Goal: Find specific page/section: Find specific page/section

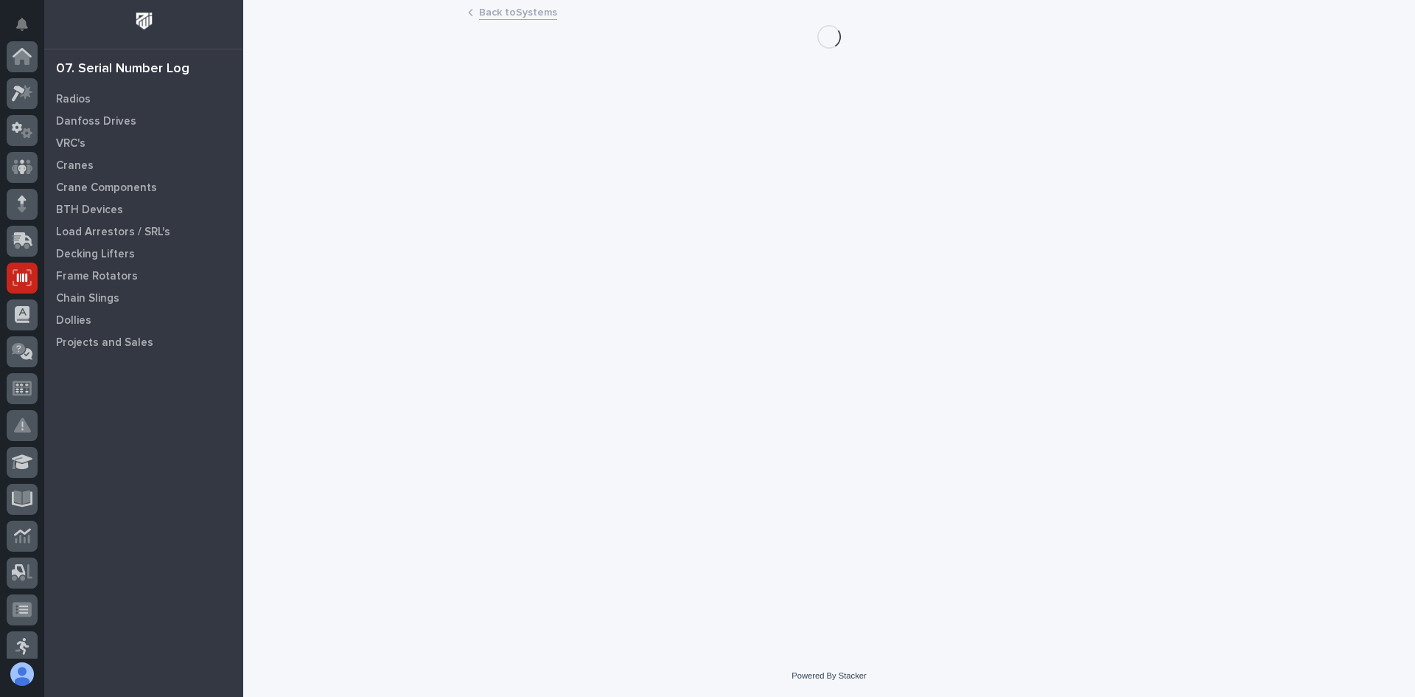
scroll to position [221, 0]
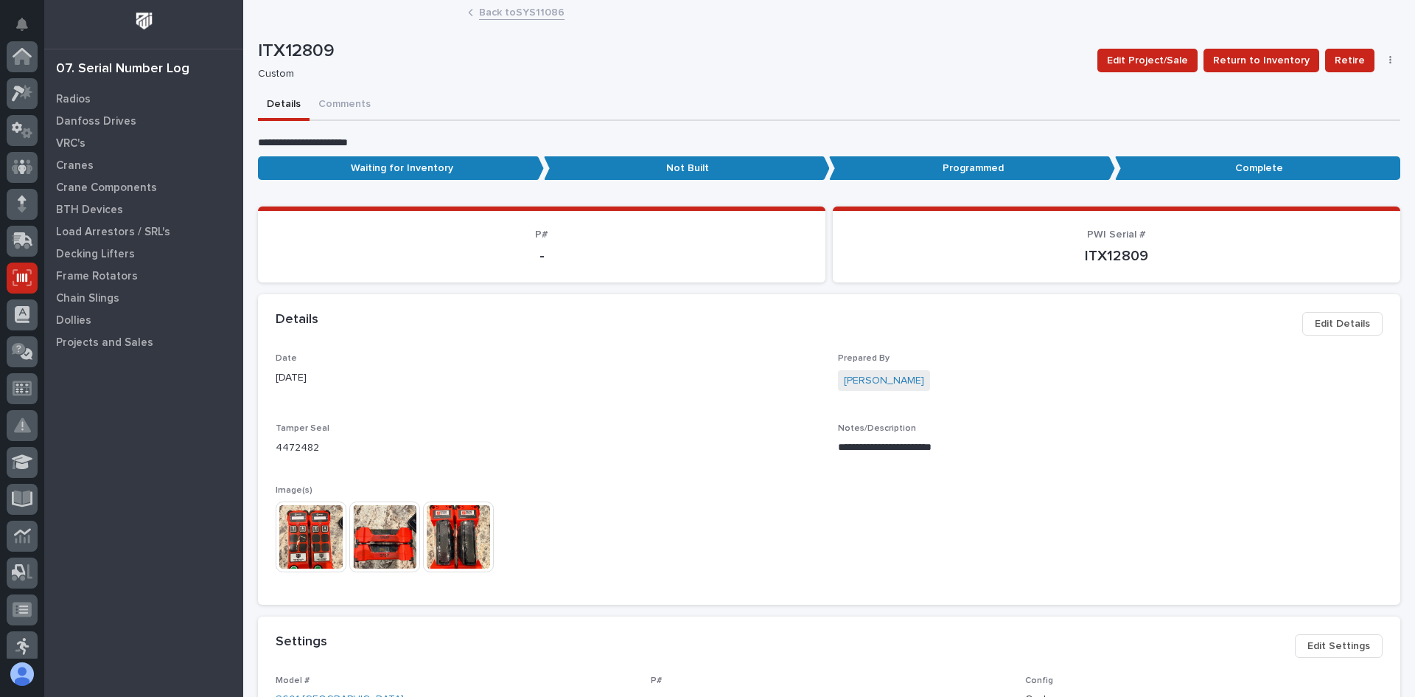
scroll to position [221, 0]
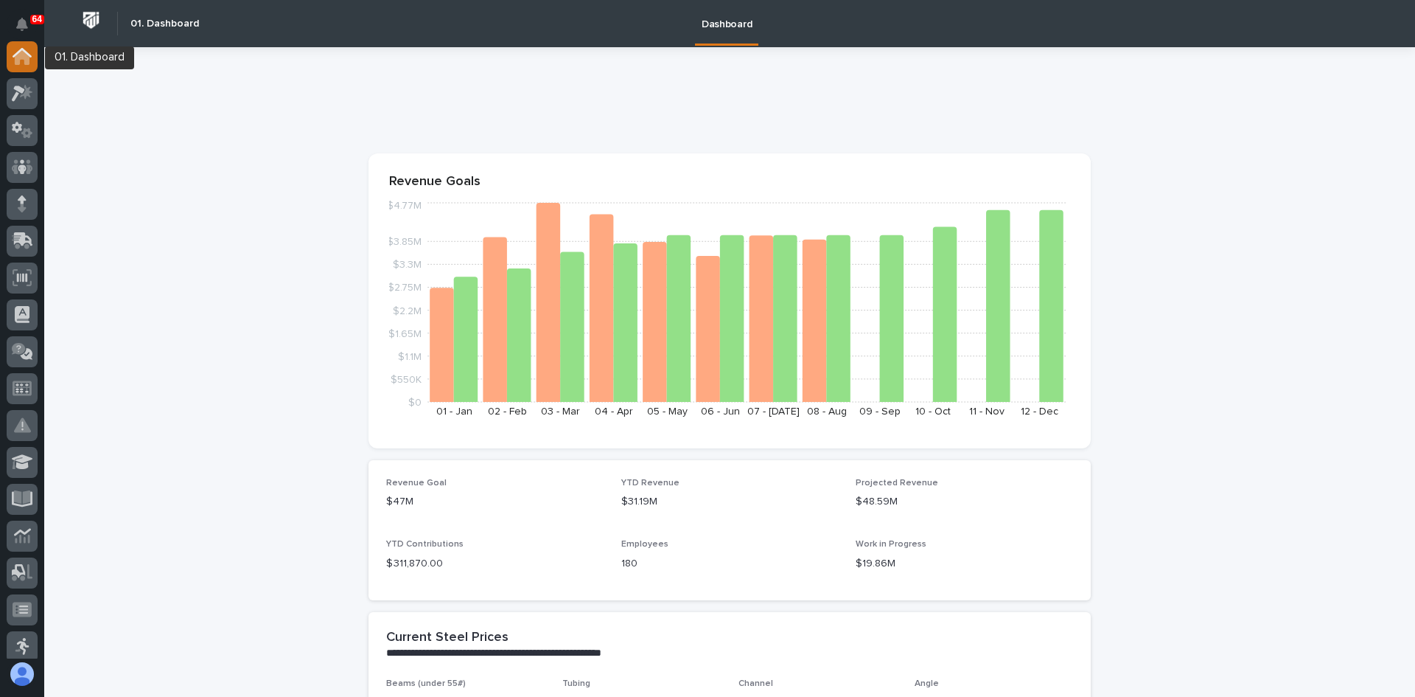
click at [21, 60] on icon at bounding box center [22, 56] width 19 height 17
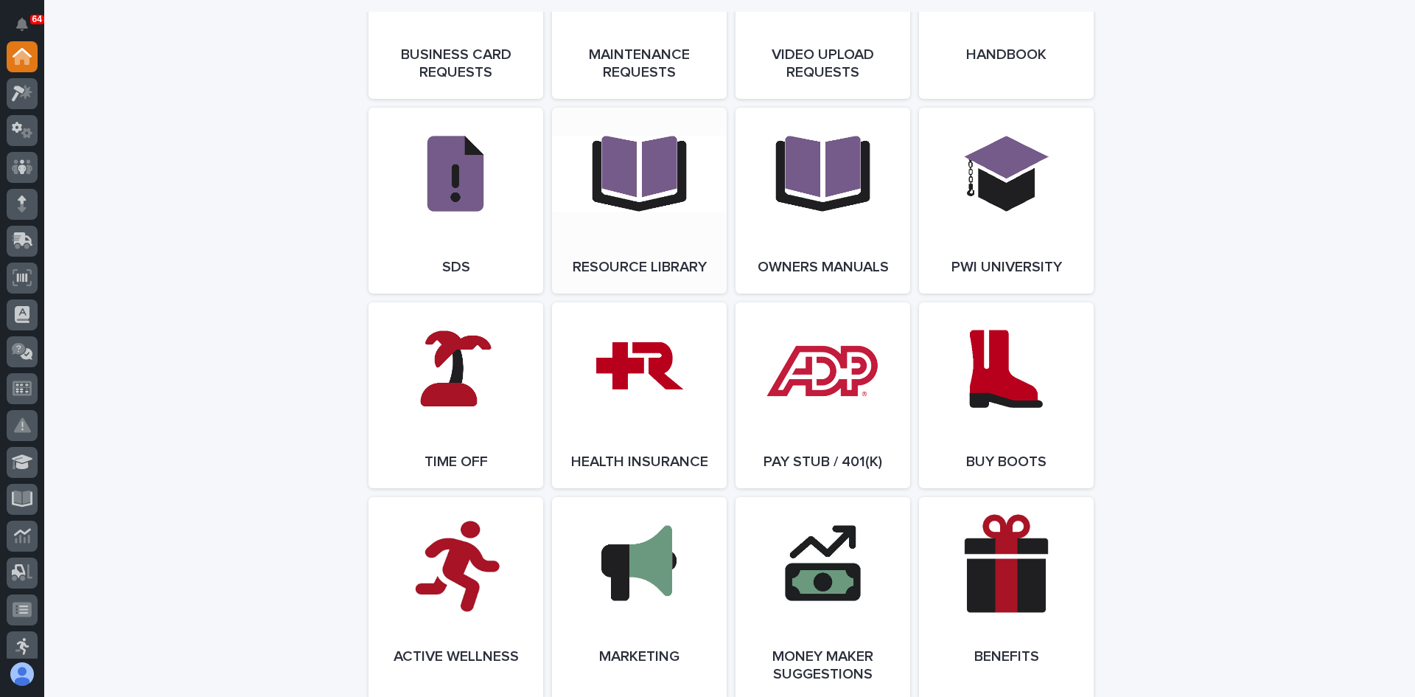
scroll to position [2506, 0]
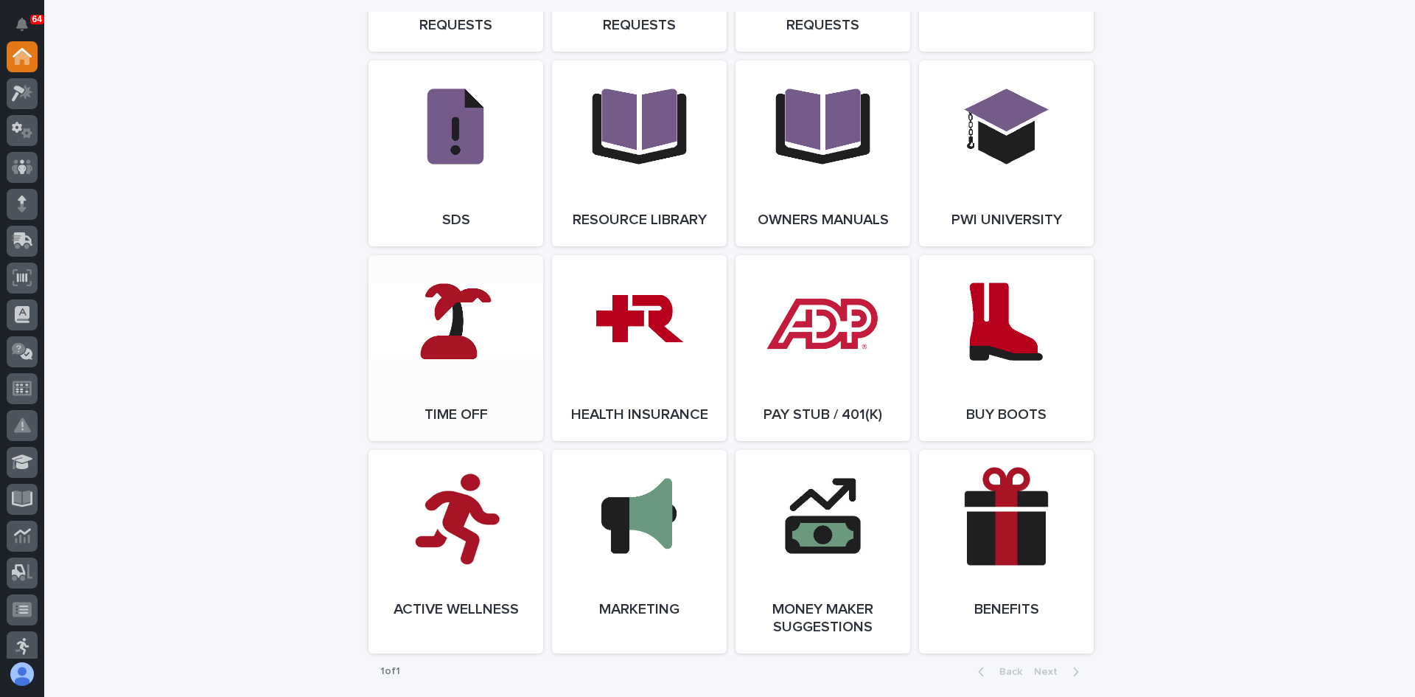
click at [433, 351] on link "Open Link" at bounding box center [456, 348] width 175 height 186
